Goal: Communication & Community: Answer question/provide support

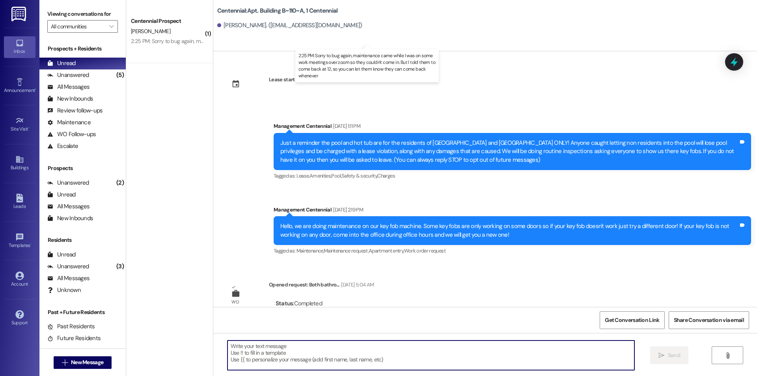
scroll to position [9527, 0]
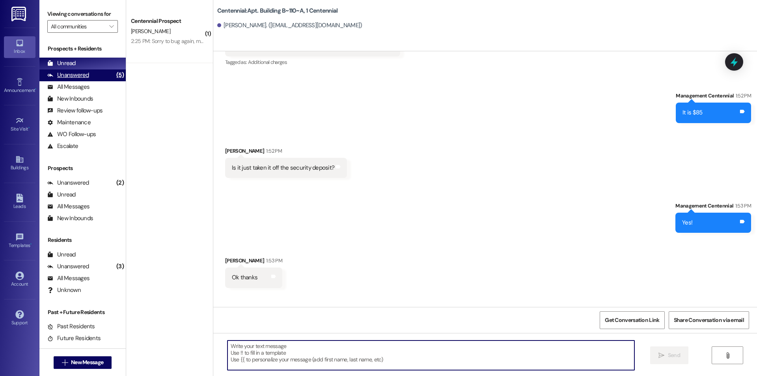
click at [114, 74] on div "(5)" at bounding box center [119, 75] width 11 height 12
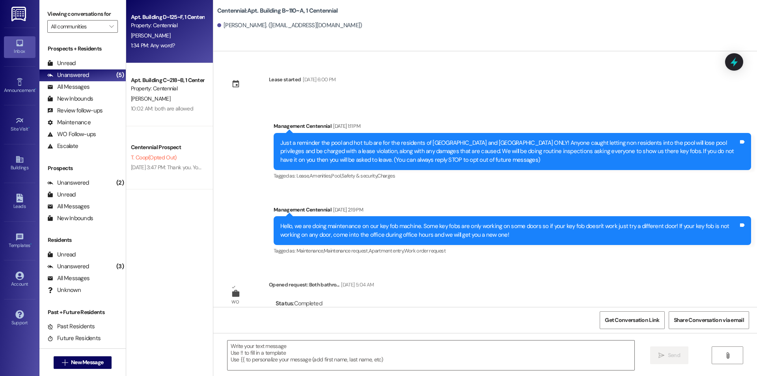
scroll to position [9508, 0]
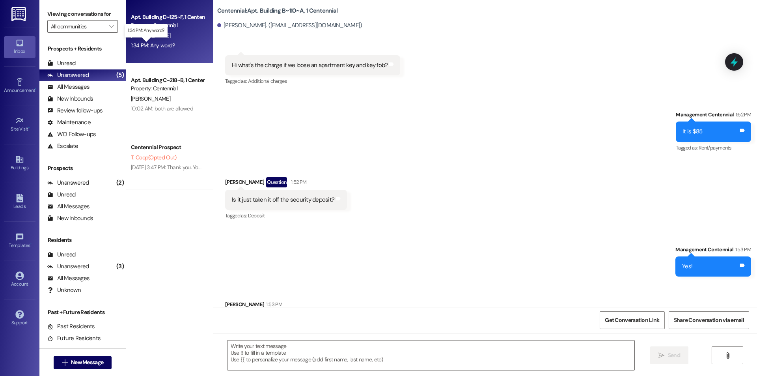
click at [146, 44] on div "1:34 PM: Any word? 1:34 PM: Any word?" at bounding box center [153, 45] width 44 height 7
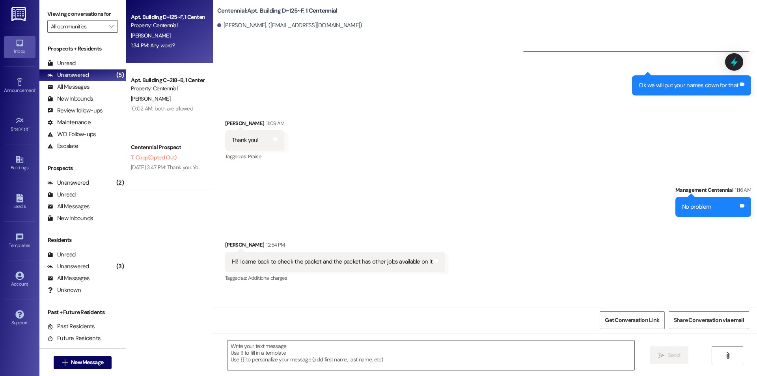
scroll to position [16418, 0]
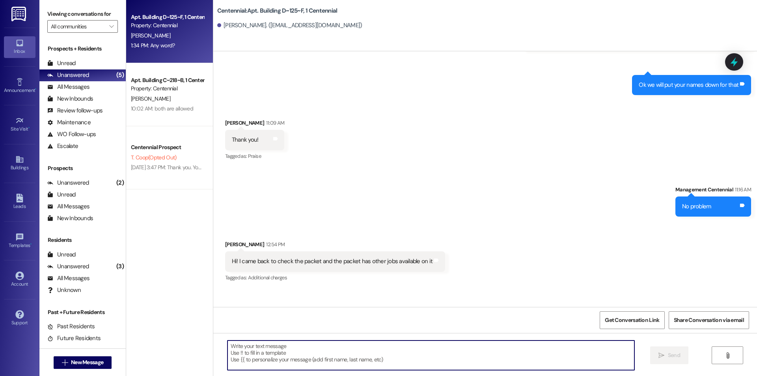
click at [309, 361] on textarea at bounding box center [431, 355] width 407 height 30
type textarea "They went to check it for you"
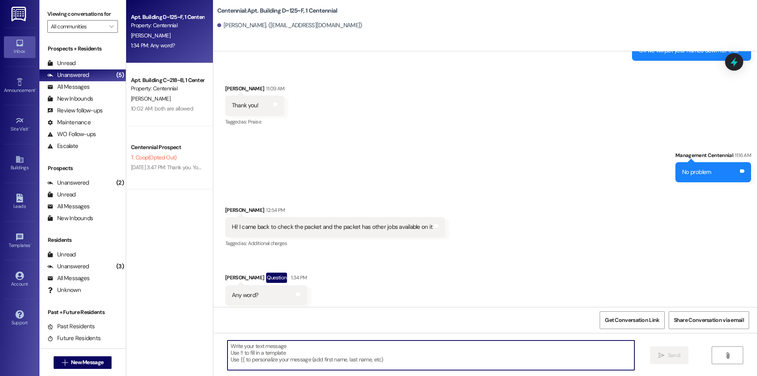
scroll to position [16473, 0]
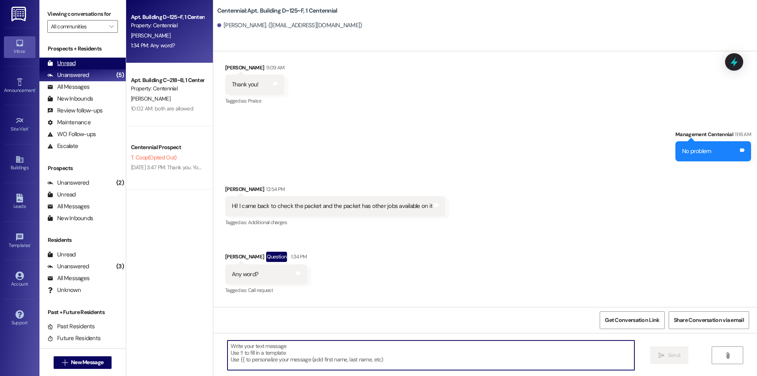
click at [64, 65] on div "Unread" at bounding box center [61, 63] width 28 height 8
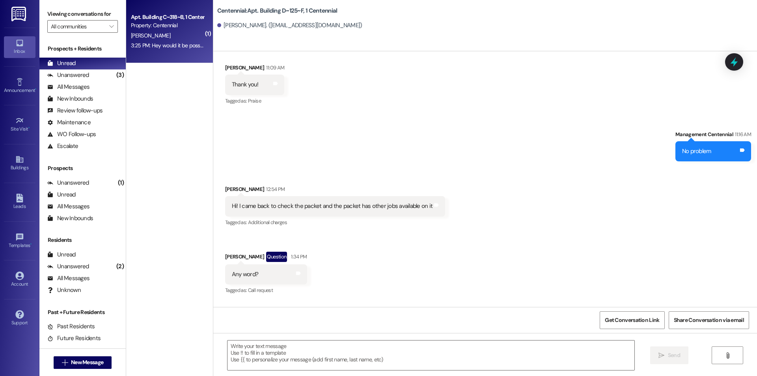
click at [182, 44] on div "3:25 PM: Hey would it be possible for me to keep my stuff in the apartment till…" at bounding box center [289, 45] width 317 height 7
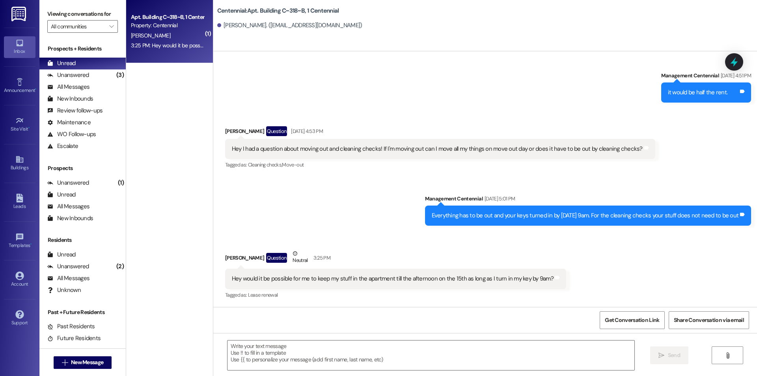
scroll to position [5953, 0]
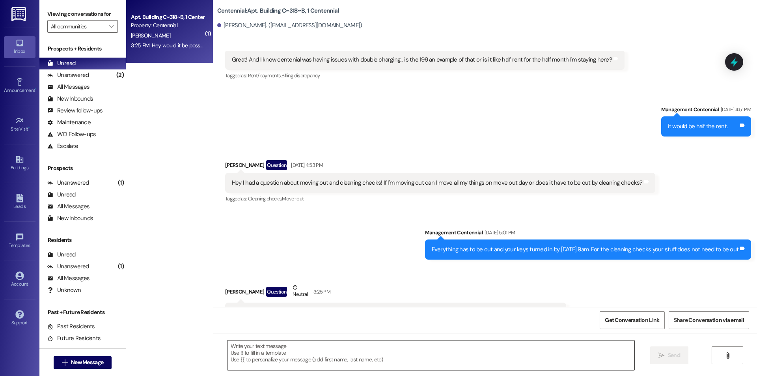
click at [427, 360] on textarea at bounding box center [431, 355] width 407 height 30
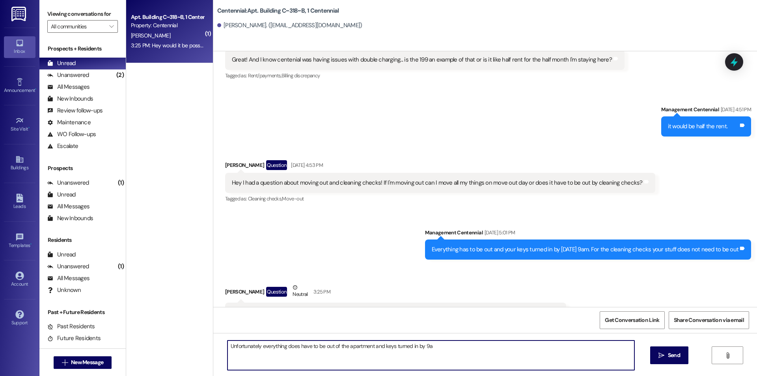
type textarea "Unfortunately everything does have to be out of the apartment and keys turned i…"
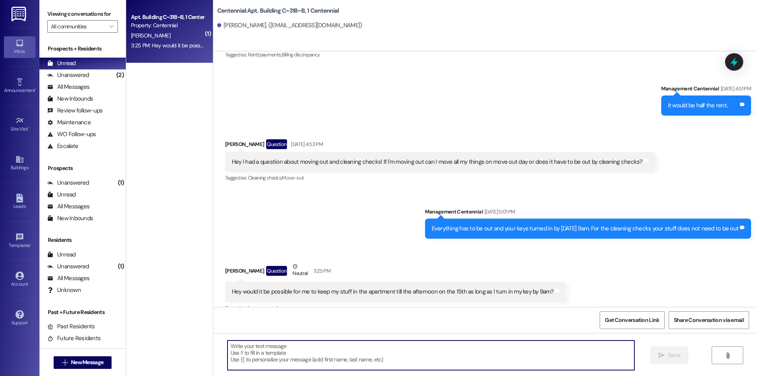
scroll to position [6008, 0]
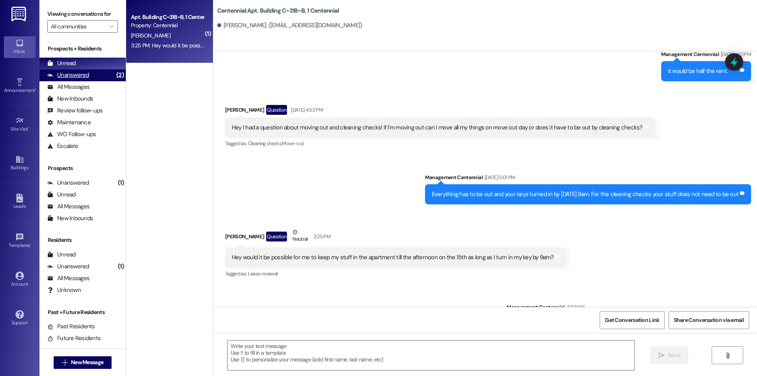
click at [105, 73] on div "Unanswered (2)" at bounding box center [82, 75] width 86 height 12
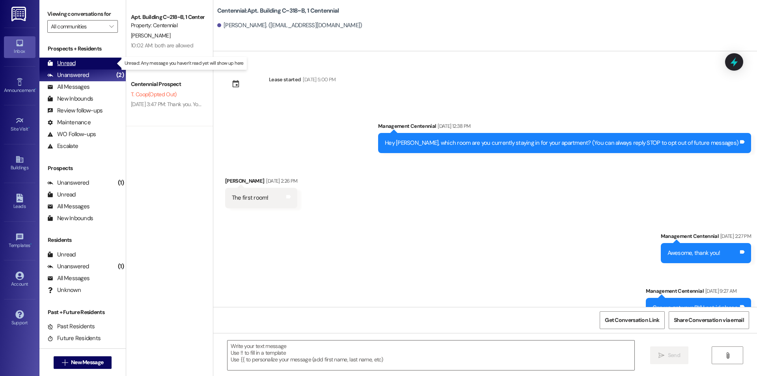
click at [105, 64] on div "Unread (0)" at bounding box center [82, 64] width 86 height 12
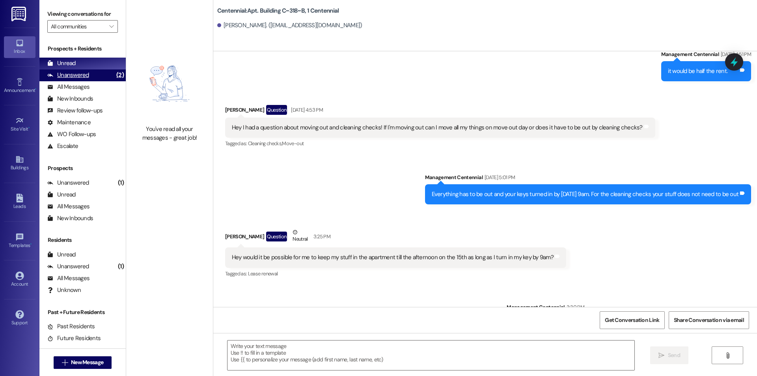
click at [65, 79] on div "Unanswered" at bounding box center [68, 75] width 42 height 8
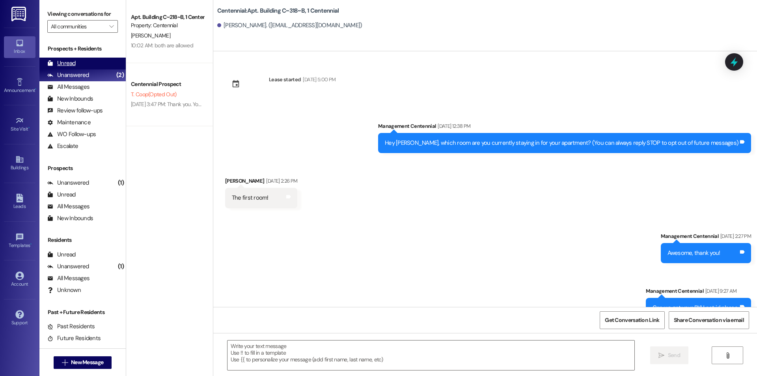
scroll to position [5952, 0]
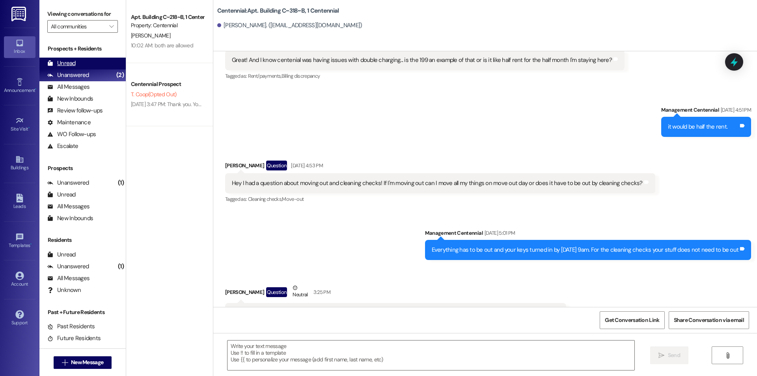
click at [65, 64] on div "Unread" at bounding box center [61, 63] width 28 height 8
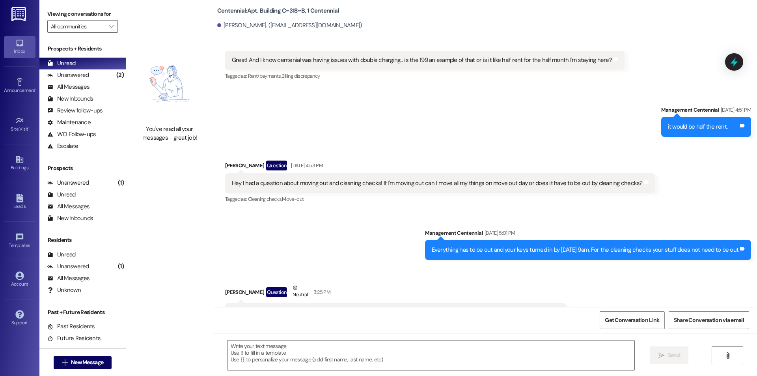
scroll to position [6008, 0]
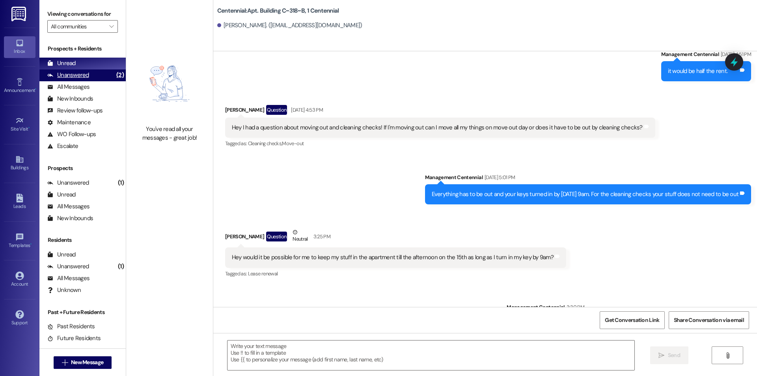
click at [68, 77] on div "Unanswered" at bounding box center [68, 75] width 42 height 8
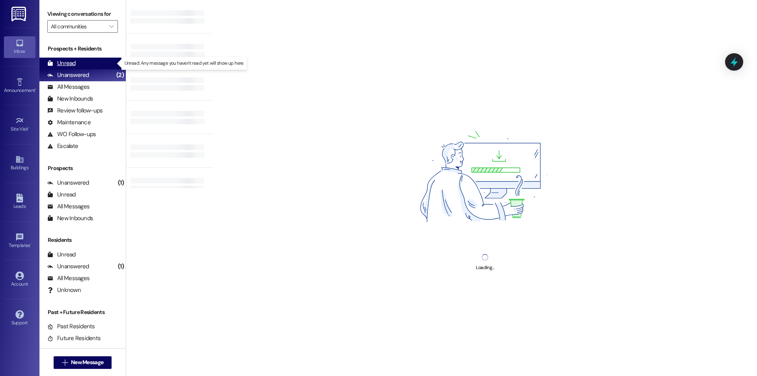
click at [68, 66] on div "Unread" at bounding box center [61, 63] width 28 height 8
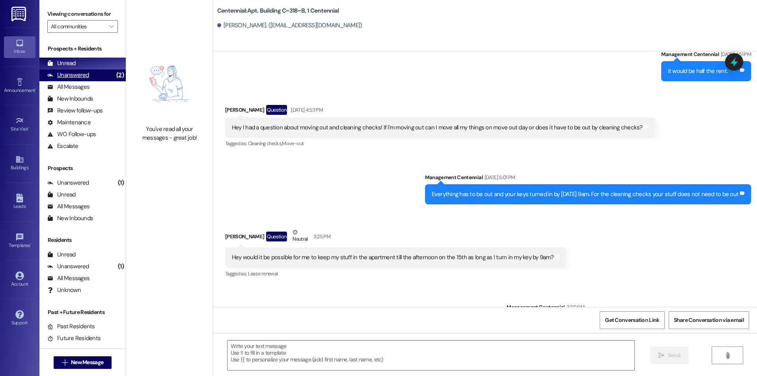
click at [93, 75] on div "Unanswered (2)" at bounding box center [82, 75] width 86 height 12
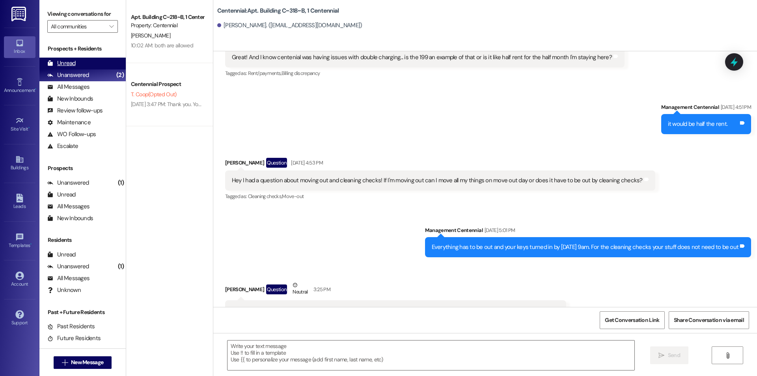
scroll to position [5952, 0]
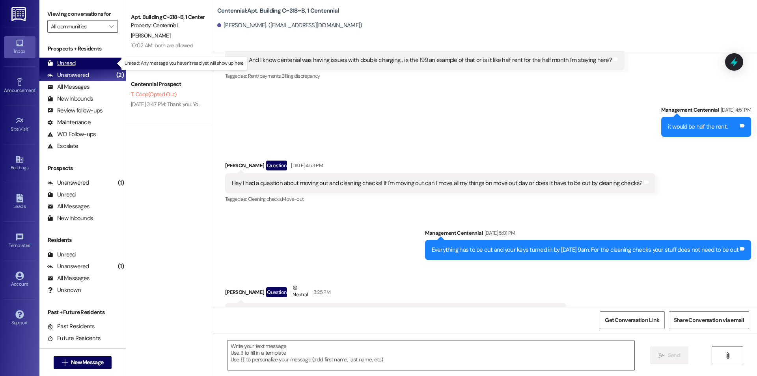
click at [99, 59] on div "Unread (0)" at bounding box center [82, 64] width 86 height 12
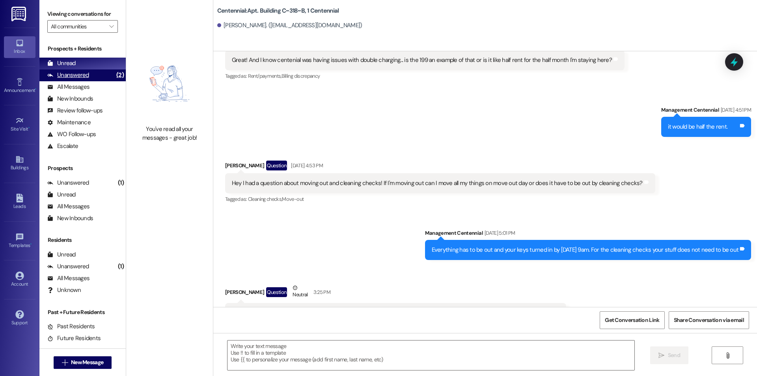
click at [99, 77] on div "Unanswered (2)" at bounding box center [82, 75] width 86 height 12
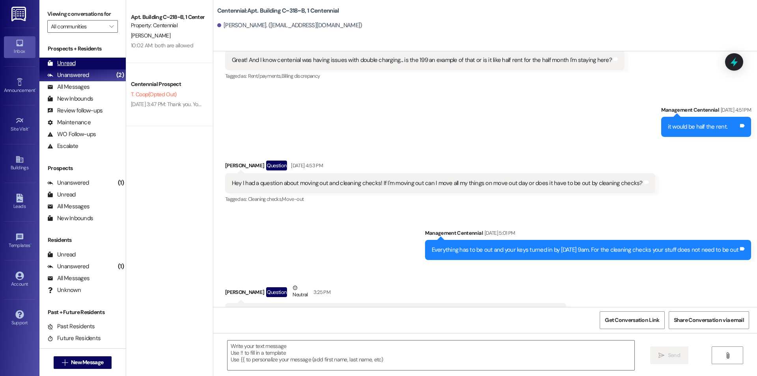
click at [93, 61] on div "Unread (0)" at bounding box center [82, 64] width 86 height 12
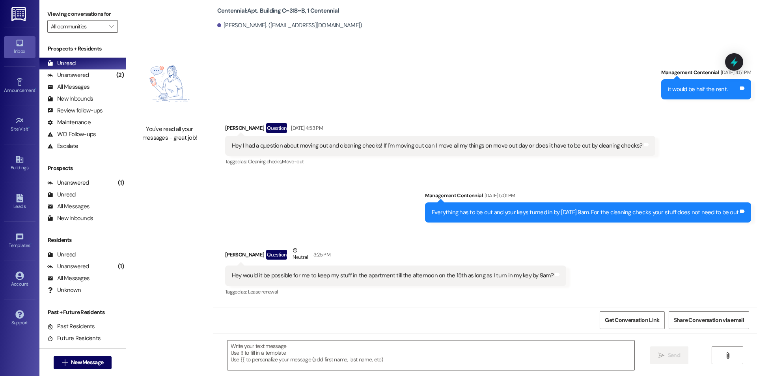
scroll to position [6008, 0]
